Goal: Check status: Check status

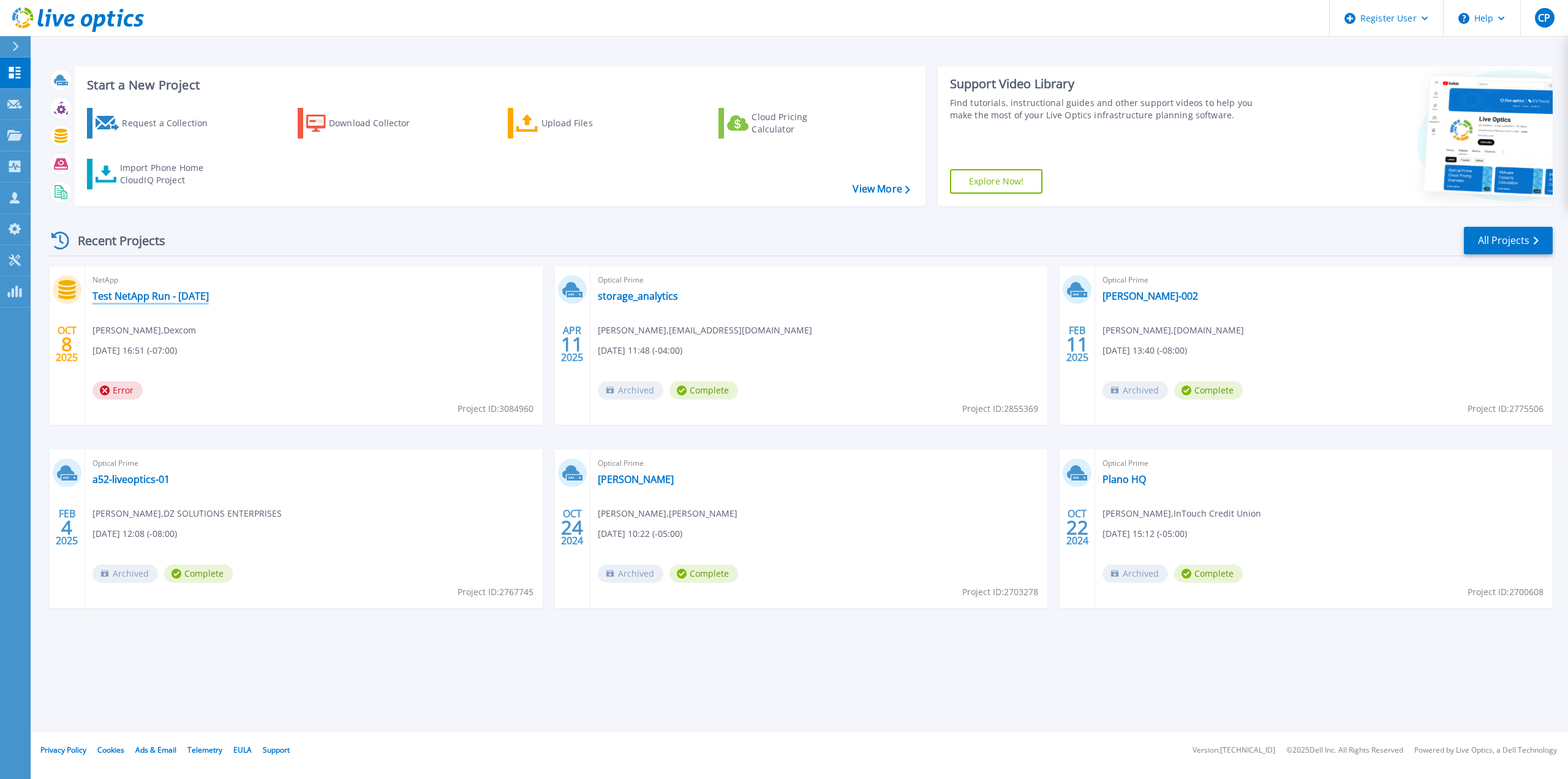
click at [193, 298] on link "Test NetApp Run - [DATE]" at bounding box center [151, 295] width 116 height 12
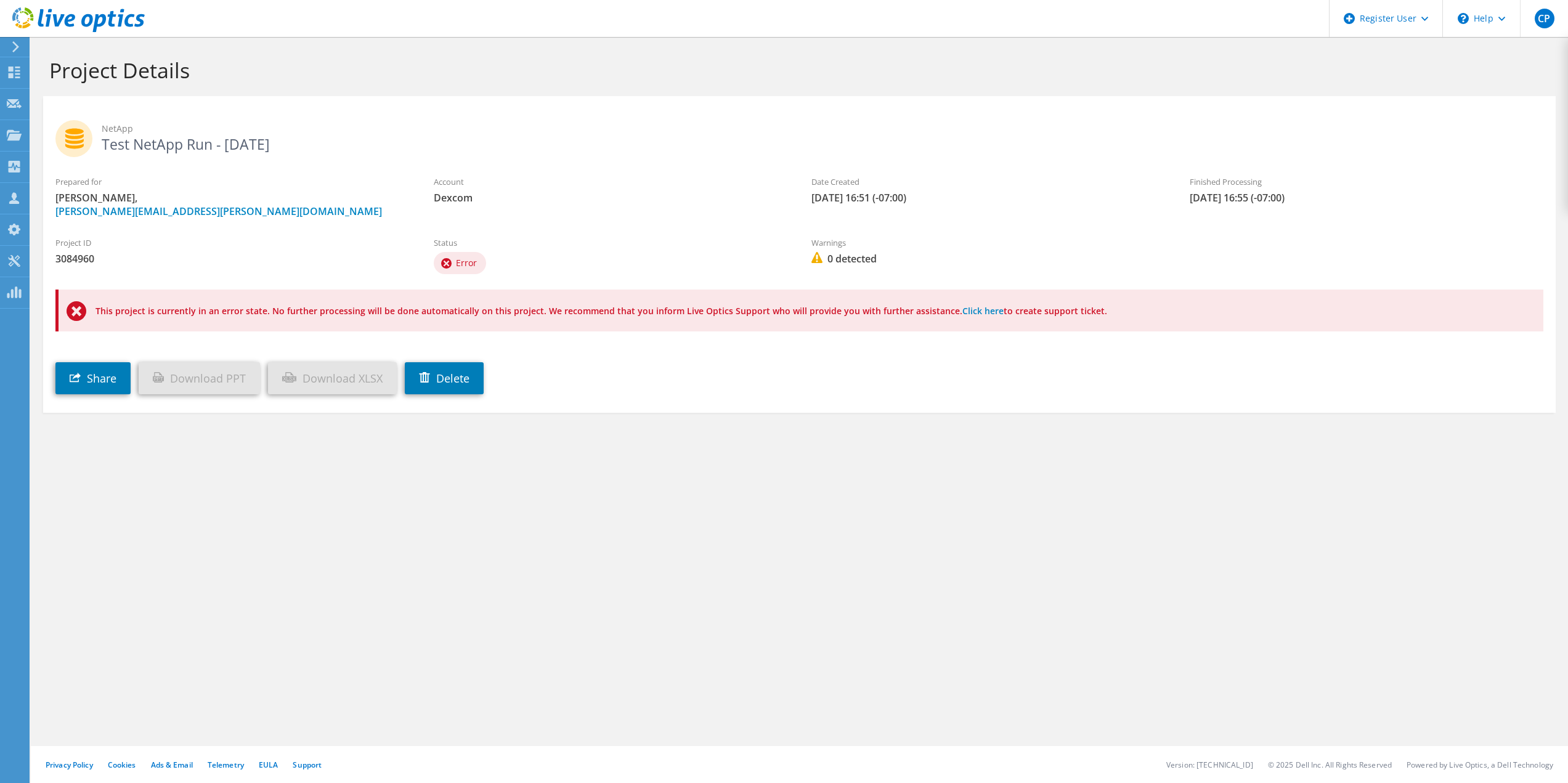
click at [467, 262] on span "Error" at bounding box center [466, 263] width 21 height 11
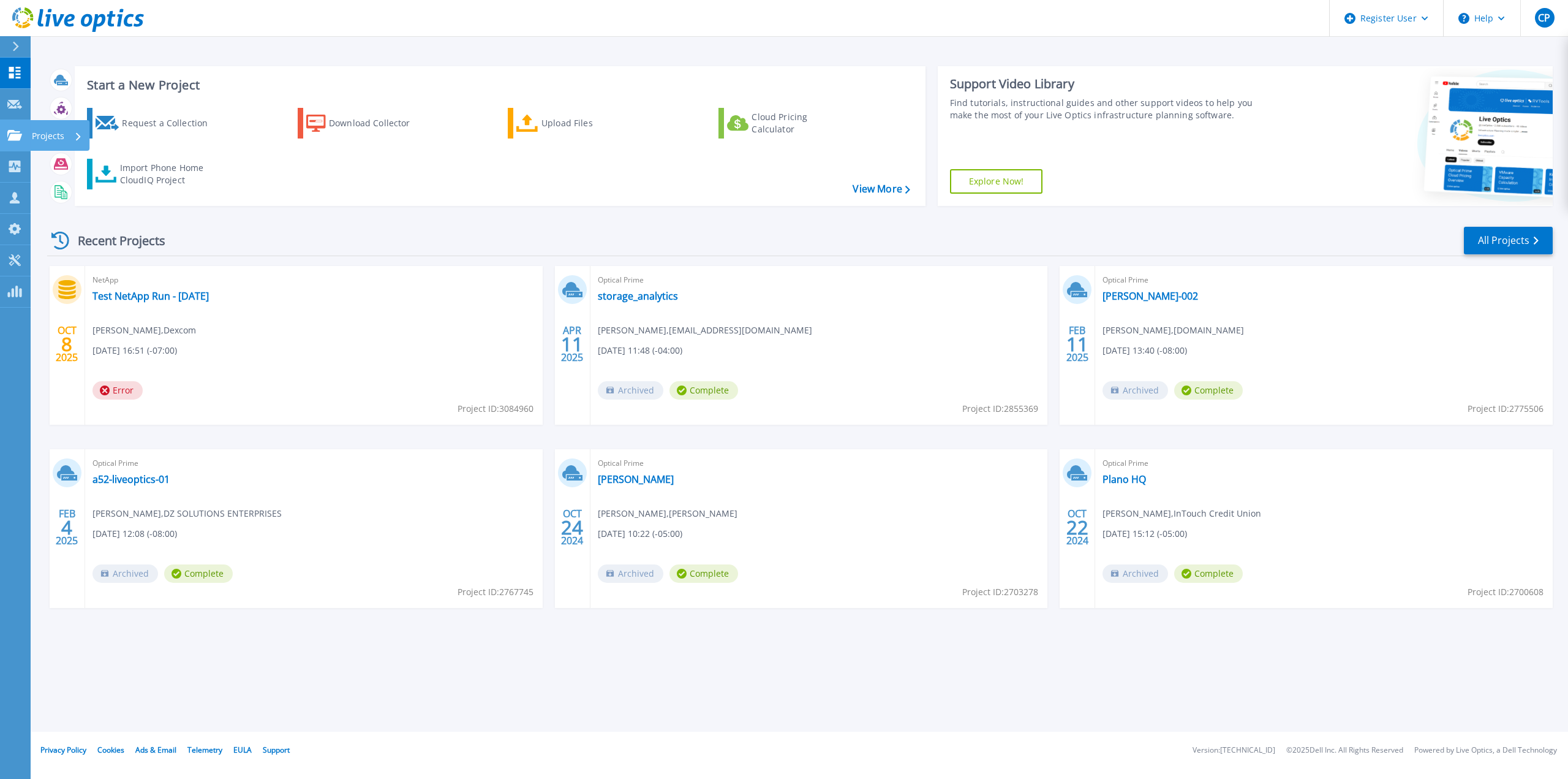
click at [12, 142] on link "Projects Projects" at bounding box center [15, 136] width 30 height 31
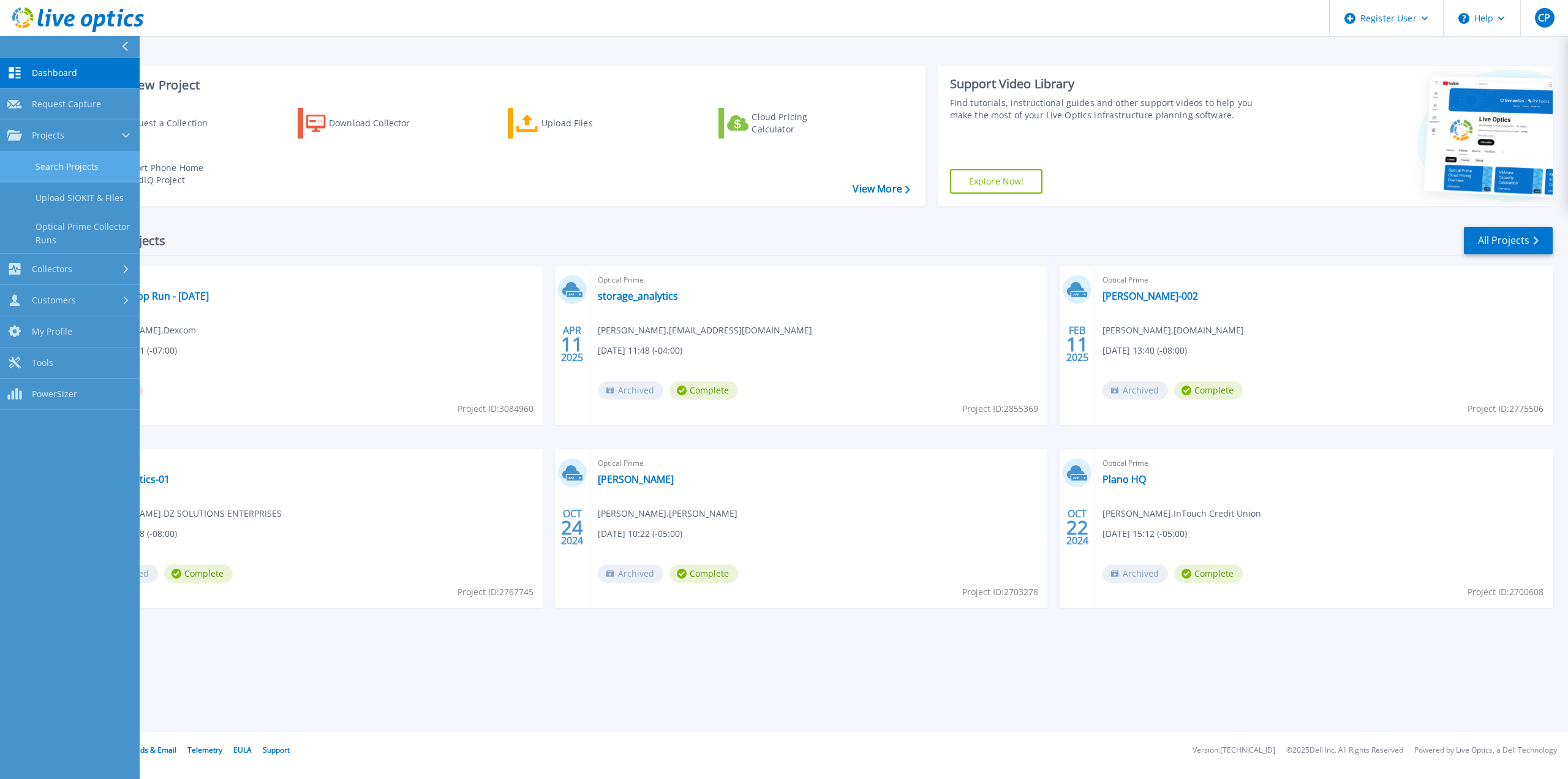
click at [112, 169] on link "Search Projects" at bounding box center [69, 167] width 139 height 31
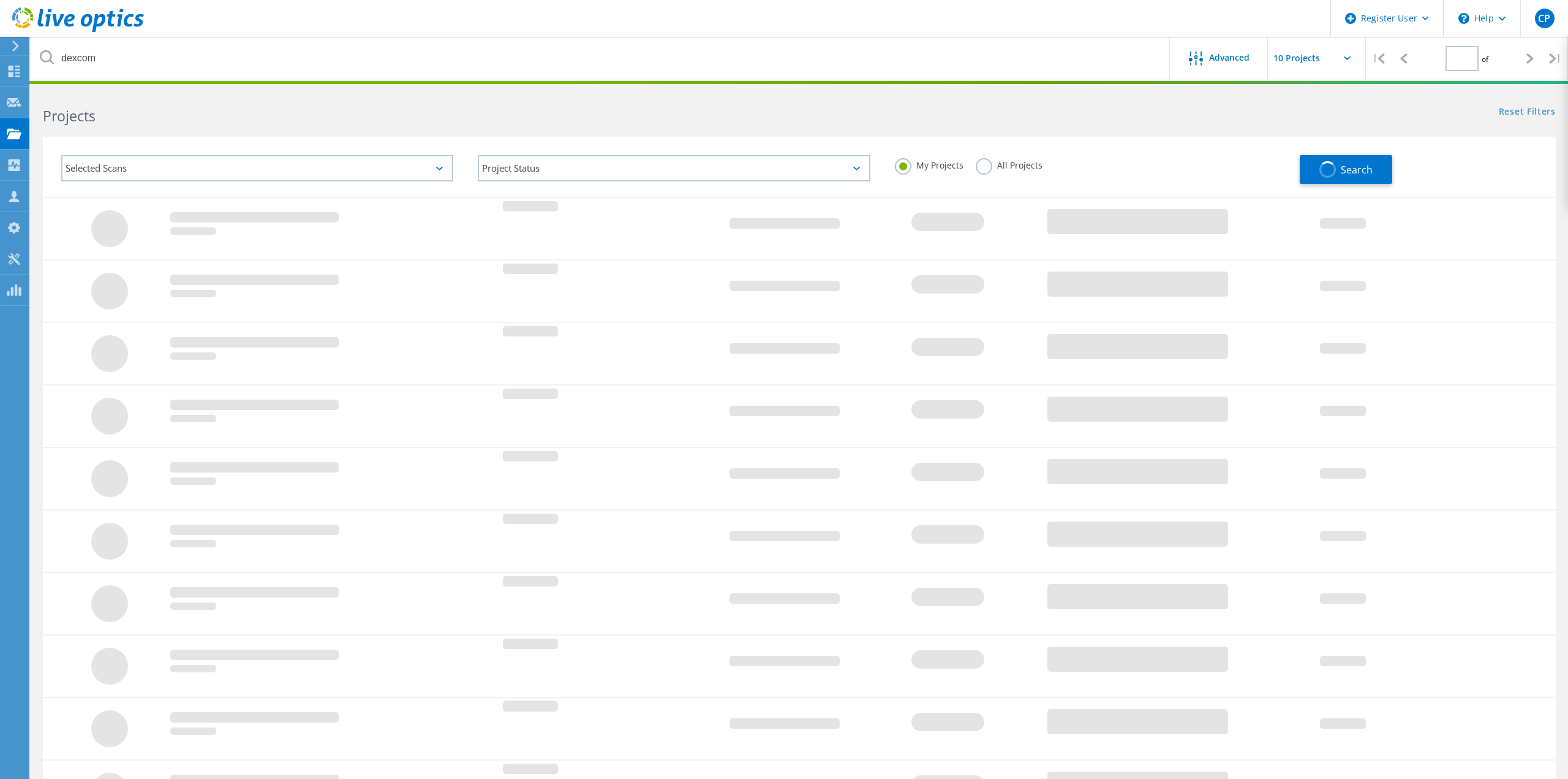
type input "1"
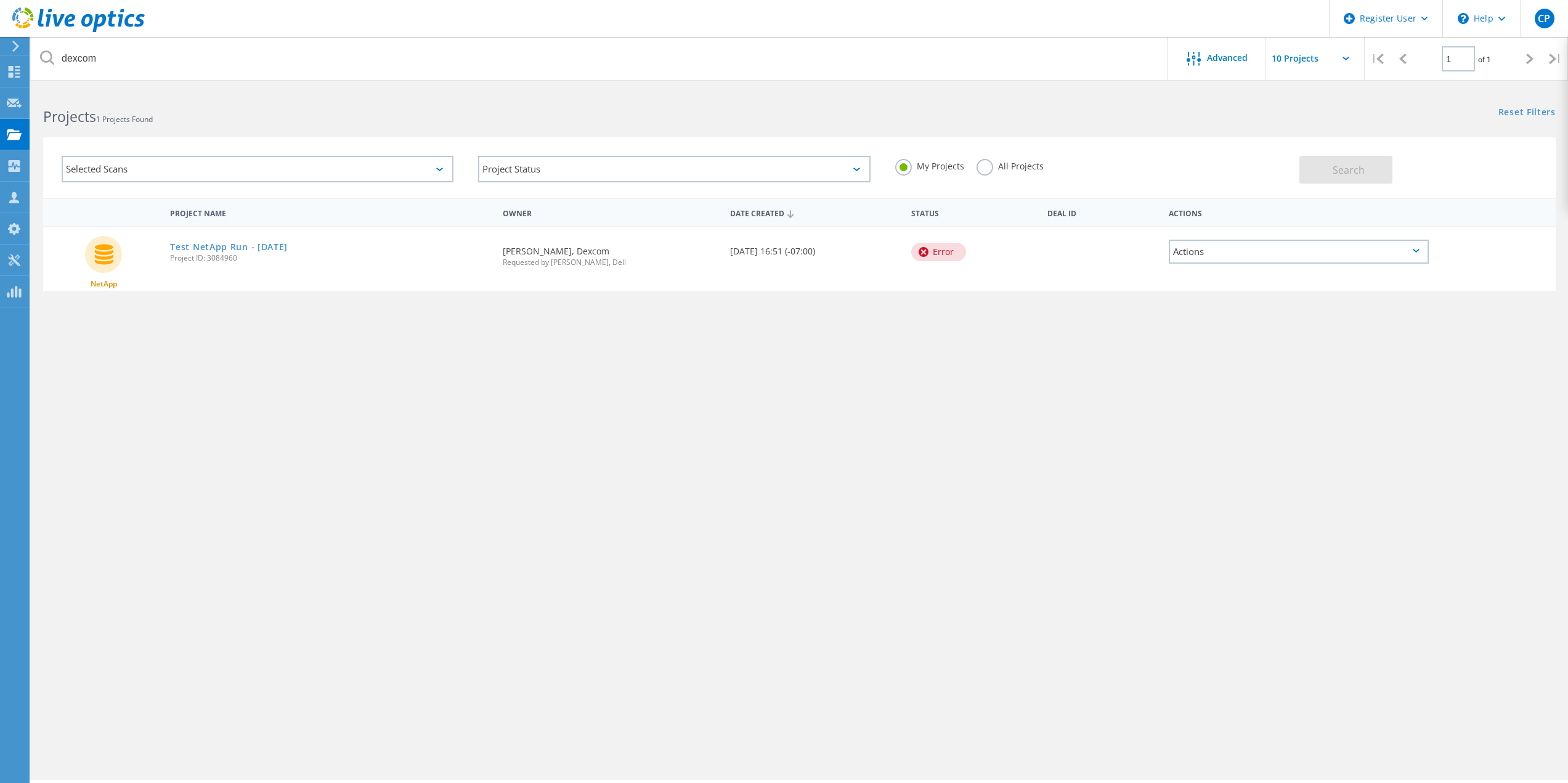
click at [985, 167] on label "All Projects" at bounding box center [1010, 164] width 67 height 11
click at [0, 0] on input "All Projects" at bounding box center [0, 0] width 0 height 0
click at [1312, 169] on button "Search" at bounding box center [1346, 169] width 93 height 28
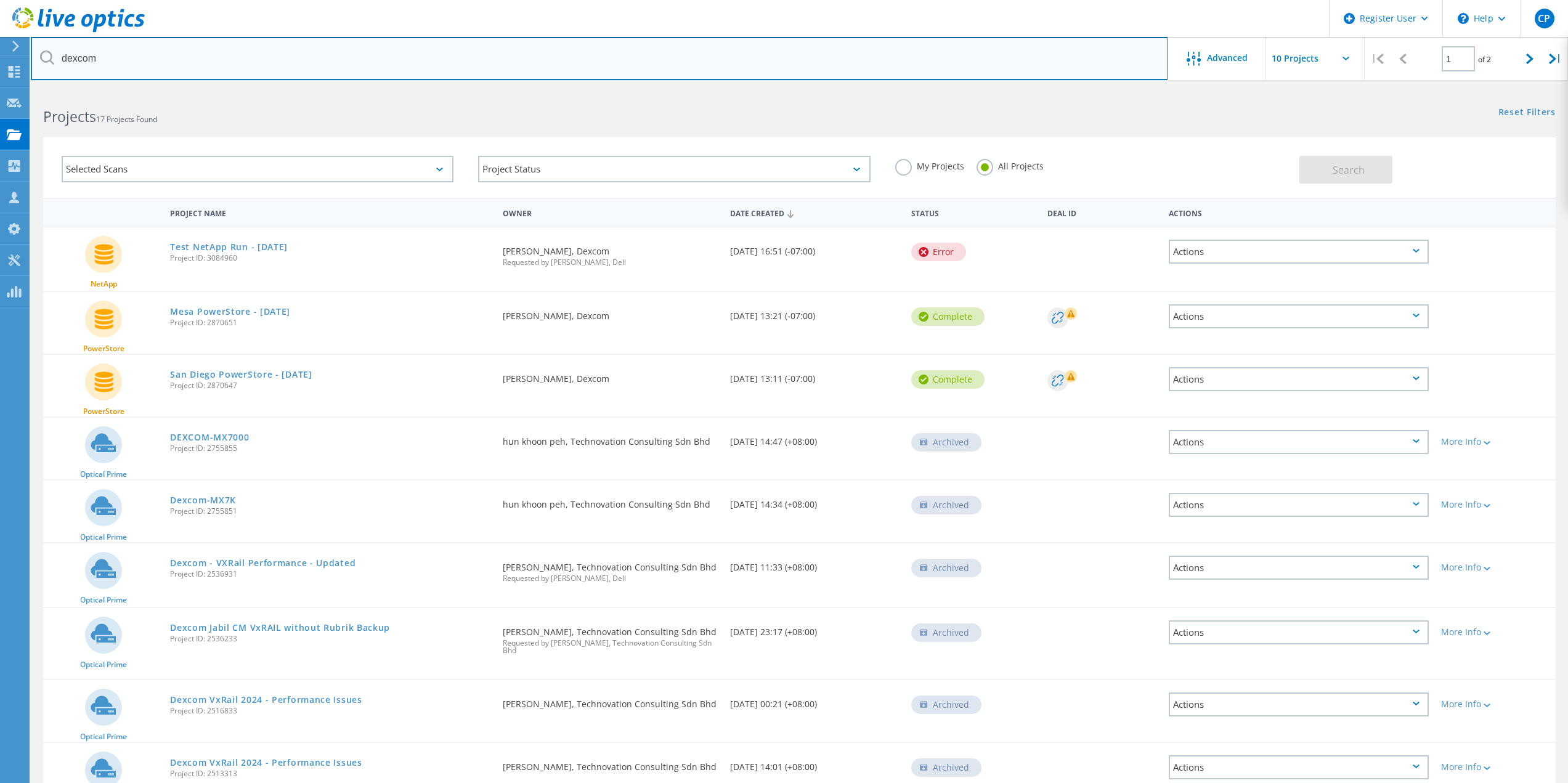
drag, startPoint x: 126, startPoint y: 59, endPoint x: 45, endPoint y: 62, distance: 81.1
click at [45, 62] on div "dexcom" at bounding box center [599, 58] width 1136 height 43
type input "greg.brown"
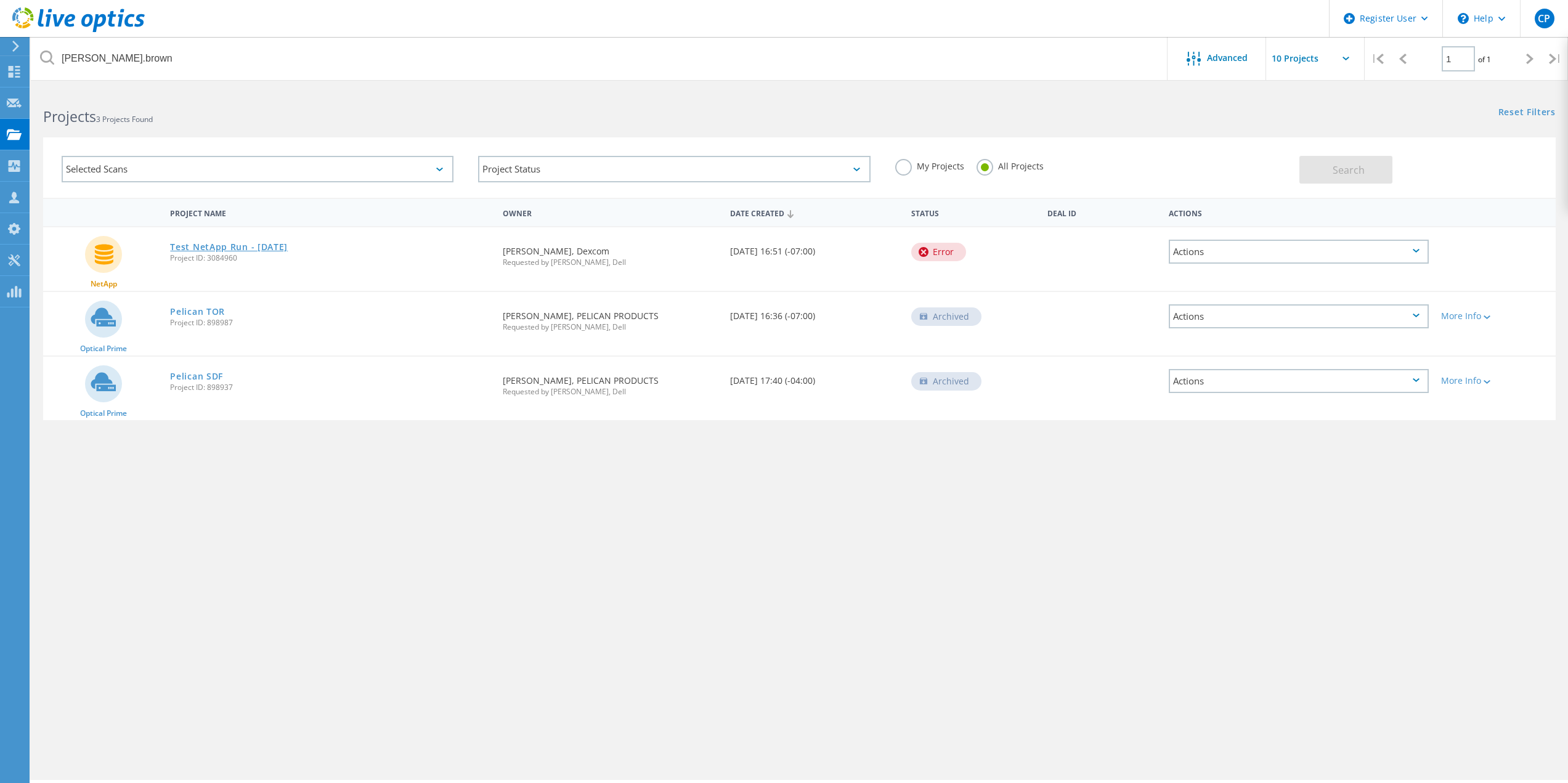
click at [272, 247] on link "Test NetApp Run - [DATE]" at bounding box center [229, 247] width 117 height 9
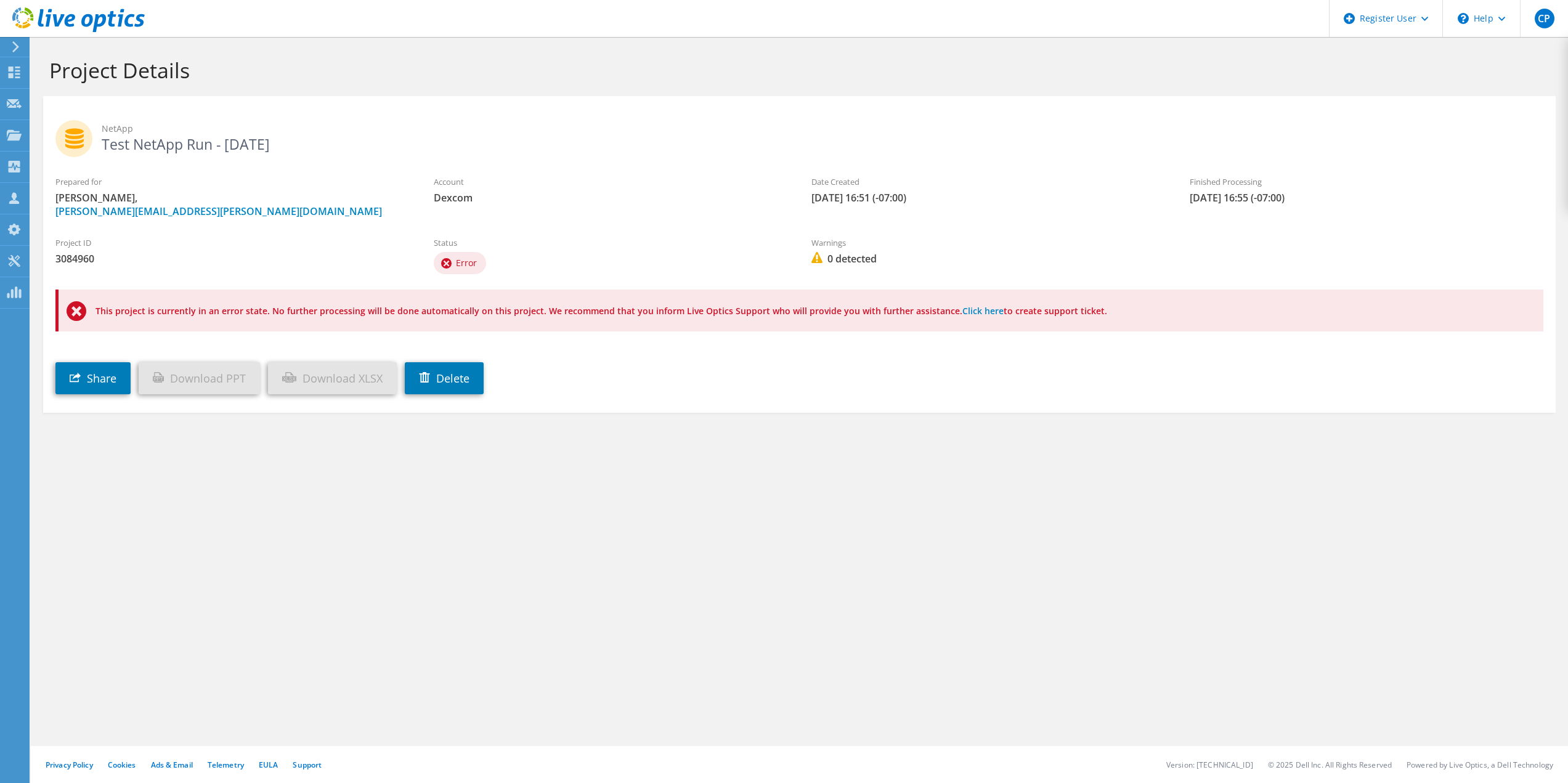
click at [459, 266] on span "Error" at bounding box center [466, 263] width 21 height 11
click at [423, 260] on div "Status Error" at bounding box center [610, 257] width 378 height 53
